Goal: Complete application form

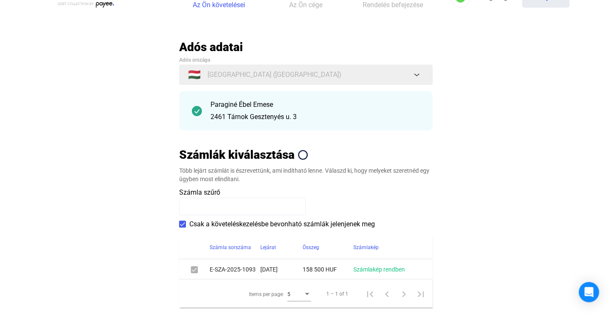
scroll to position [169, 0]
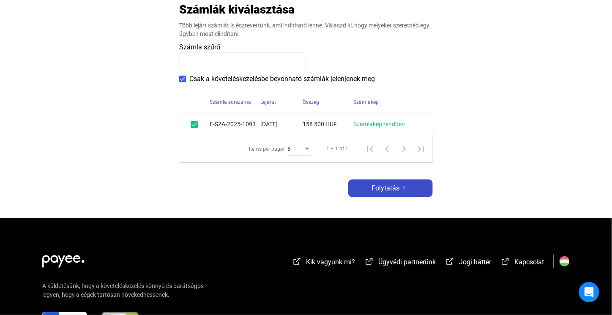
click at [369, 185] on div "Folytatás" at bounding box center [390, 188] width 79 height 10
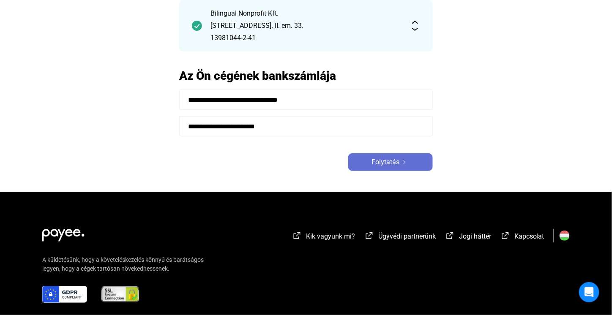
click at [364, 162] on div "Folytatás" at bounding box center [390, 162] width 79 height 10
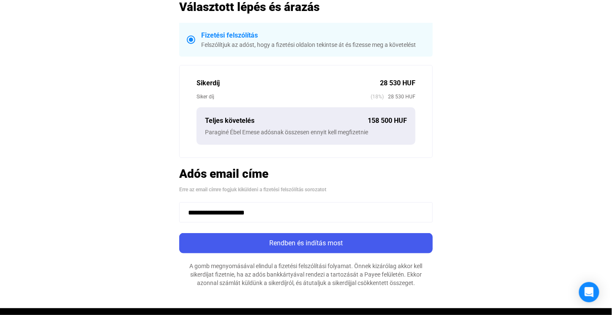
scroll to position [330, 0]
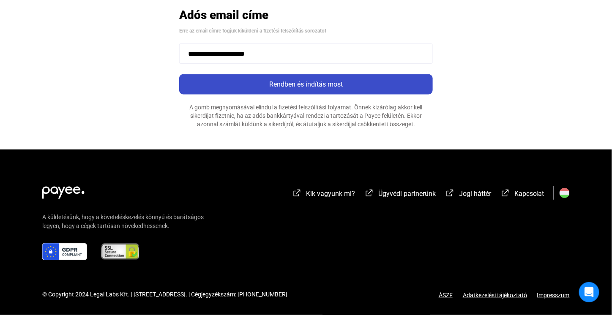
click at [322, 85] on div "Rendben és indítás most" at bounding box center [306, 84] width 248 height 10
